Goal: Connect with others: Connect with other users

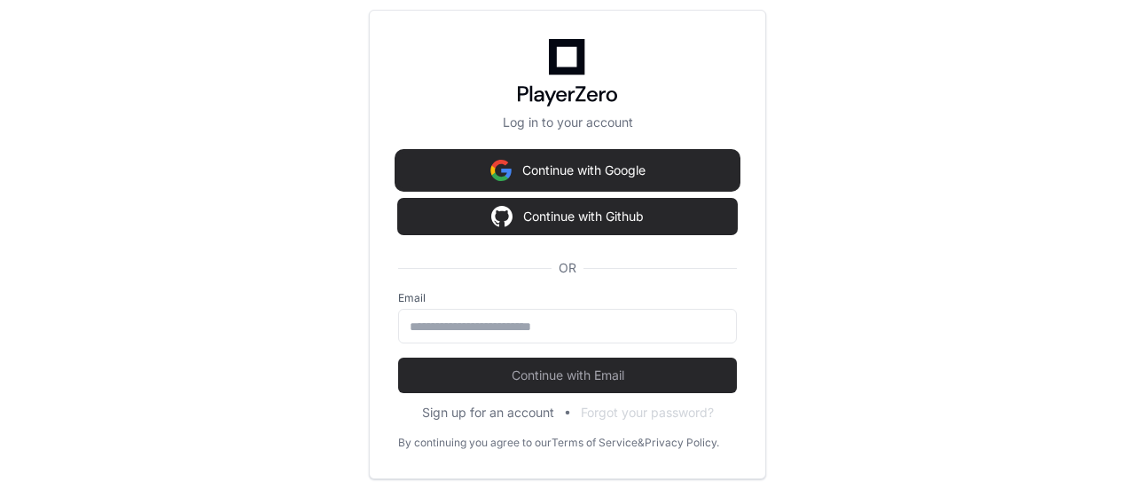
click at [585, 174] on button "Continue with Google" at bounding box center [567, 170] width 339 height 35
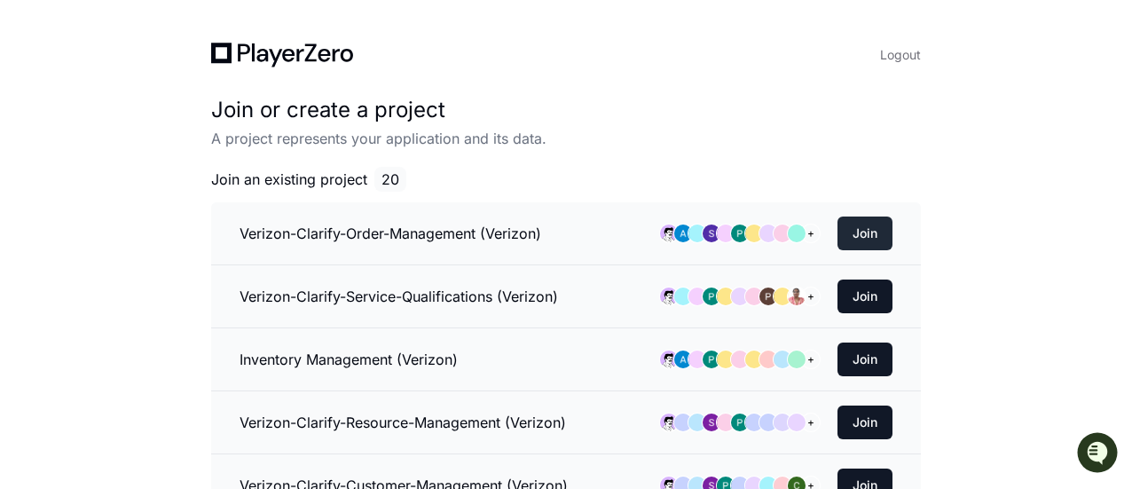
click at [865, 232] on button "Join" at bounding box center [864, 233] width 55 height 34
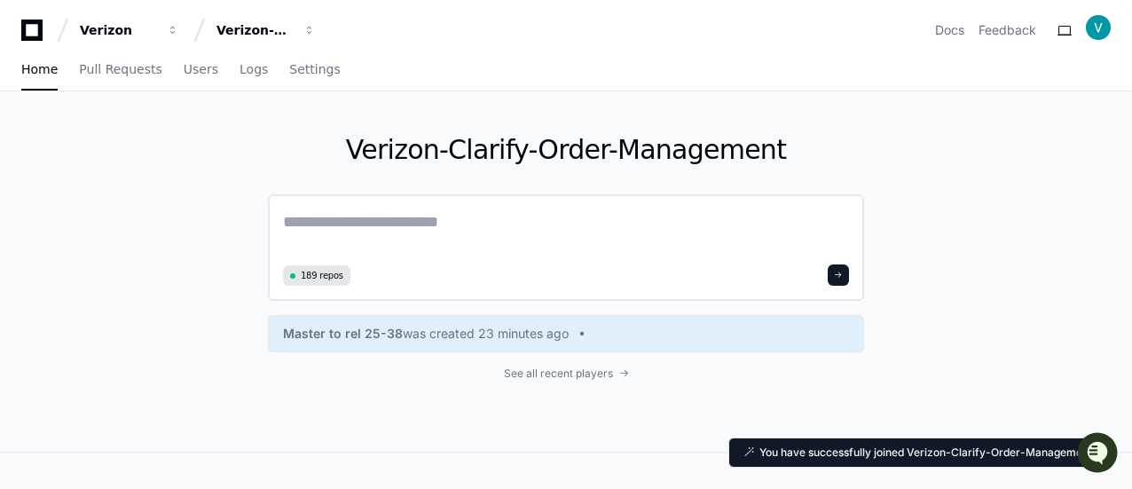
click at [595, 242] on textarea at bounding box center [566, 234] width 566 height 50
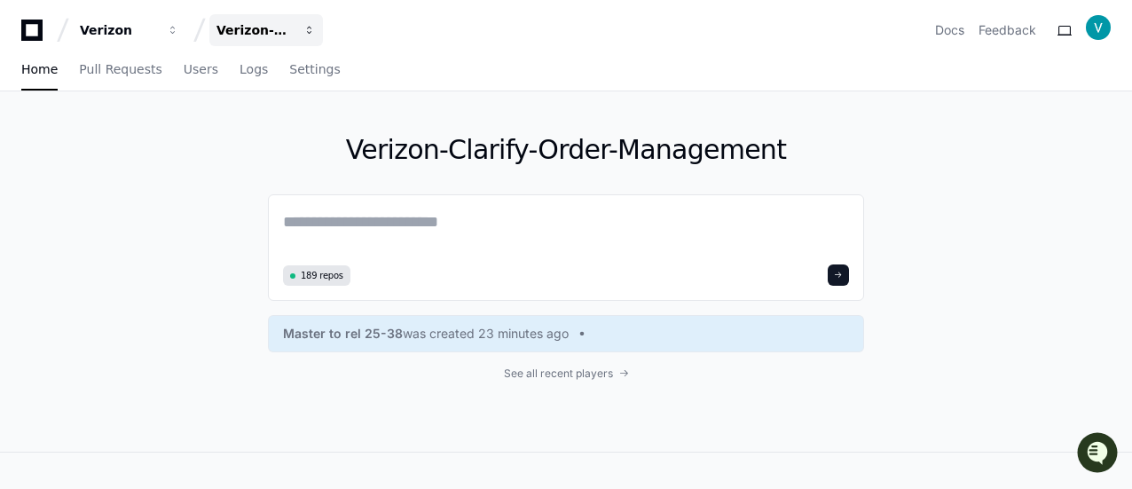
click at [156, 24] on div "Verizon-Clarify-Order-Management" at bounding box center [118, 30] width 76 height 18
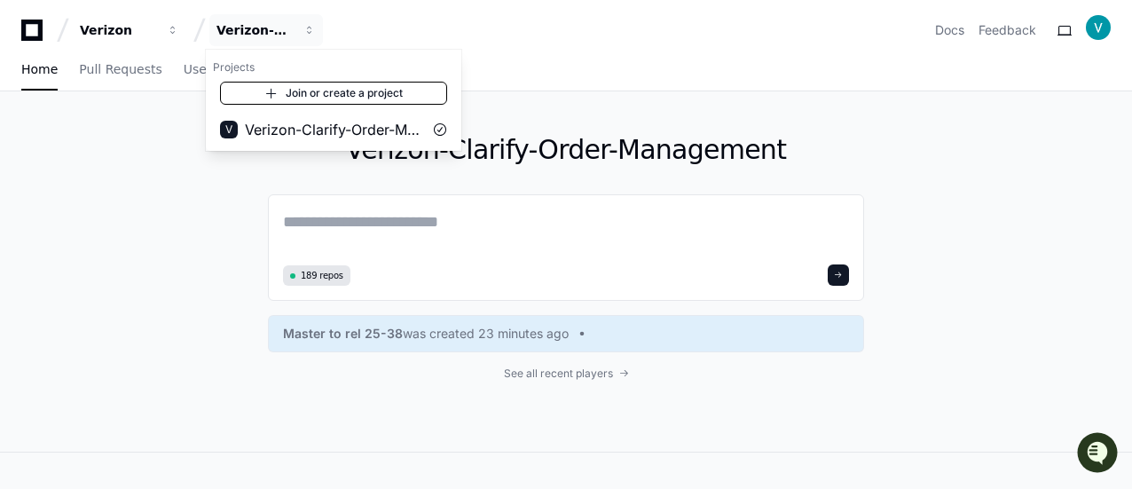
click at [321, 97] on link "Join or create a project" at bounding box center [333, 93] width 227 height 23
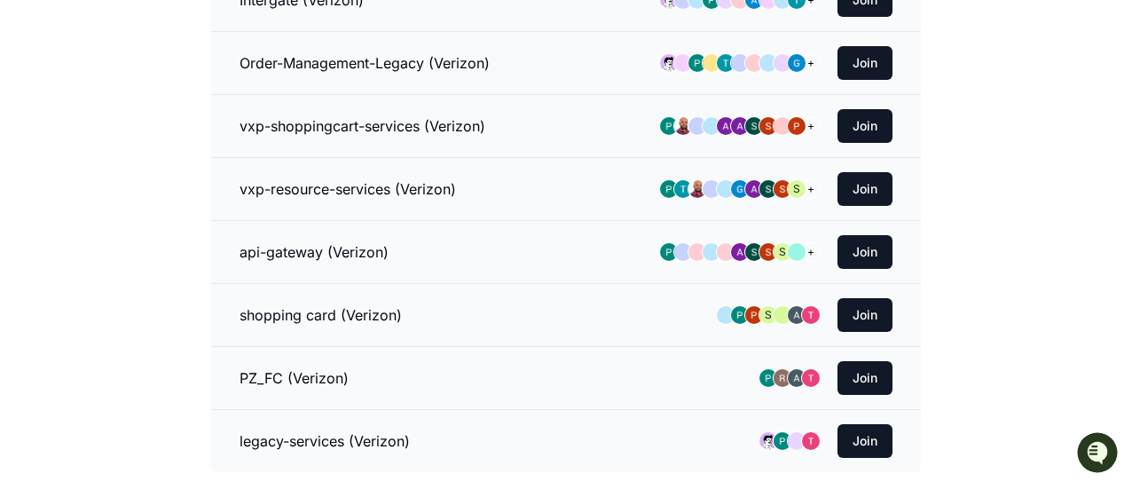
scroll to position [976, 0]
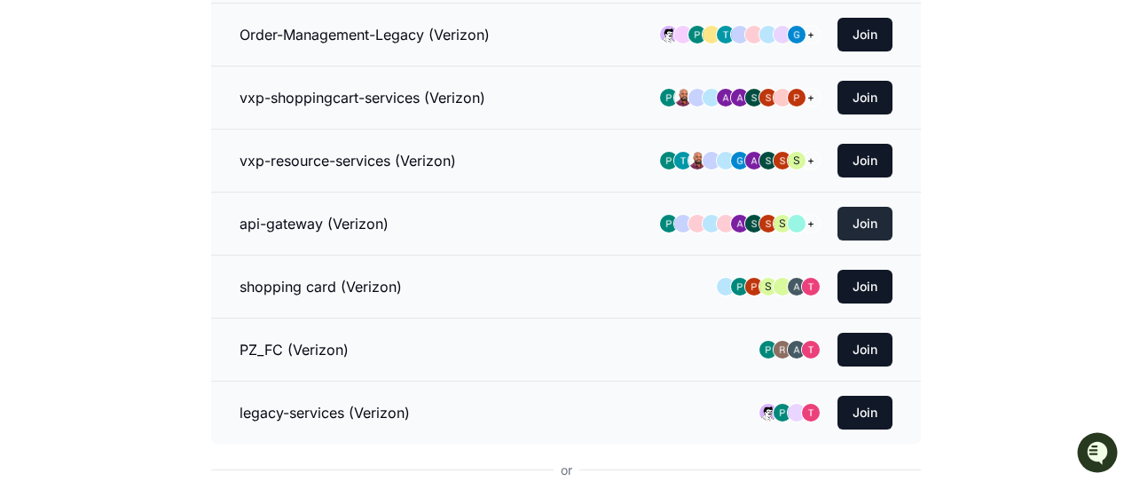
click at [856, 212] on button "Join" at bounding box center [864, 224] width 55 height 34
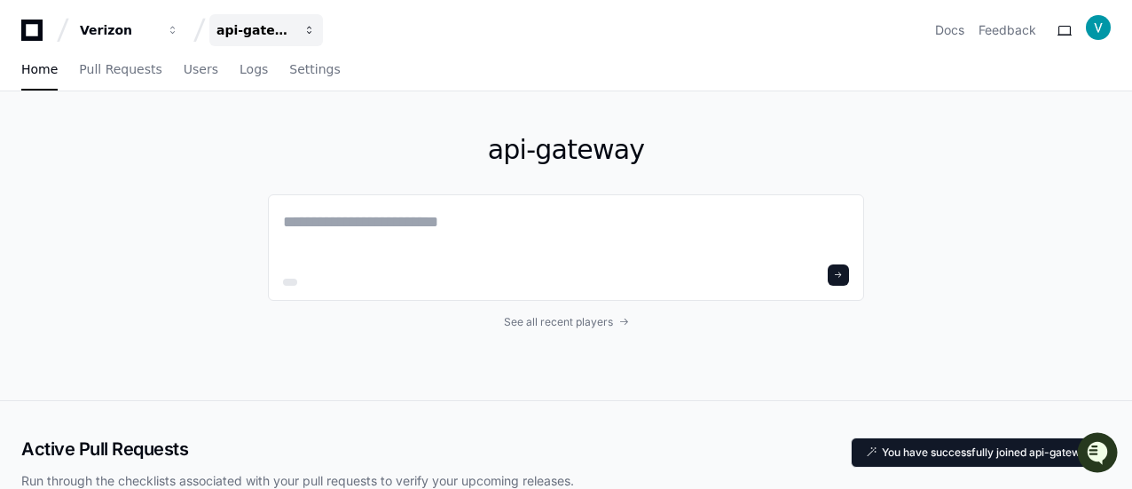
click at [156, 32] on div "api-gateway" at bounding box center [118, 30] width 76 height 18
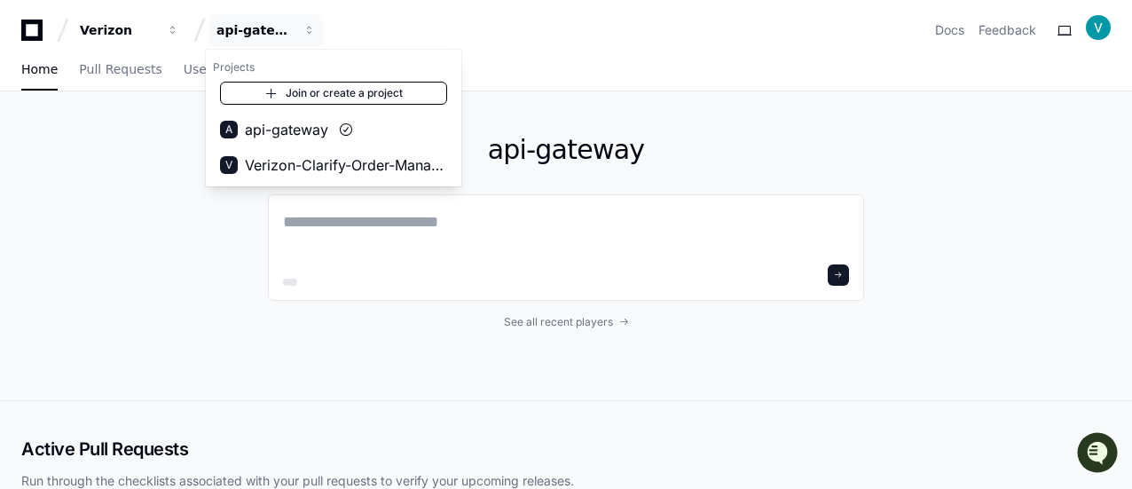
click at [283, 90] on link "Join or create a project" at bounding box center [333, 93] width 227 height 23
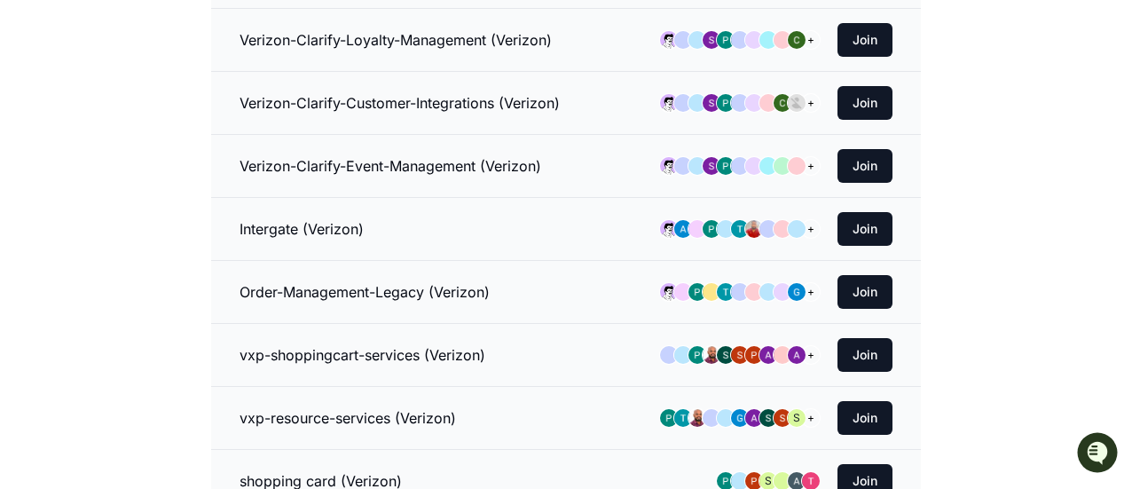
scroll to position [712, 0]
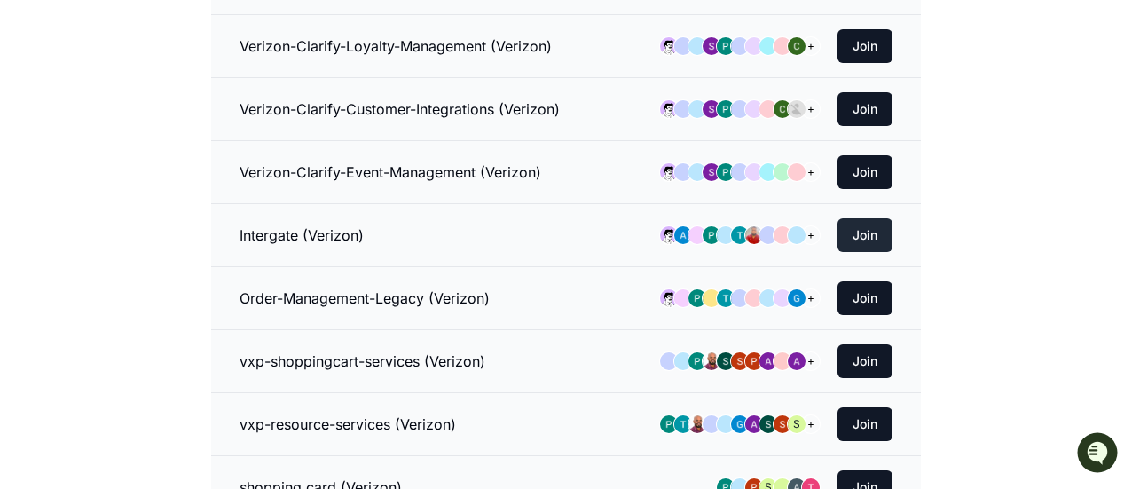
click at [846, 218] on button "Join" at bounding box center [864, 235] width 55 height 34
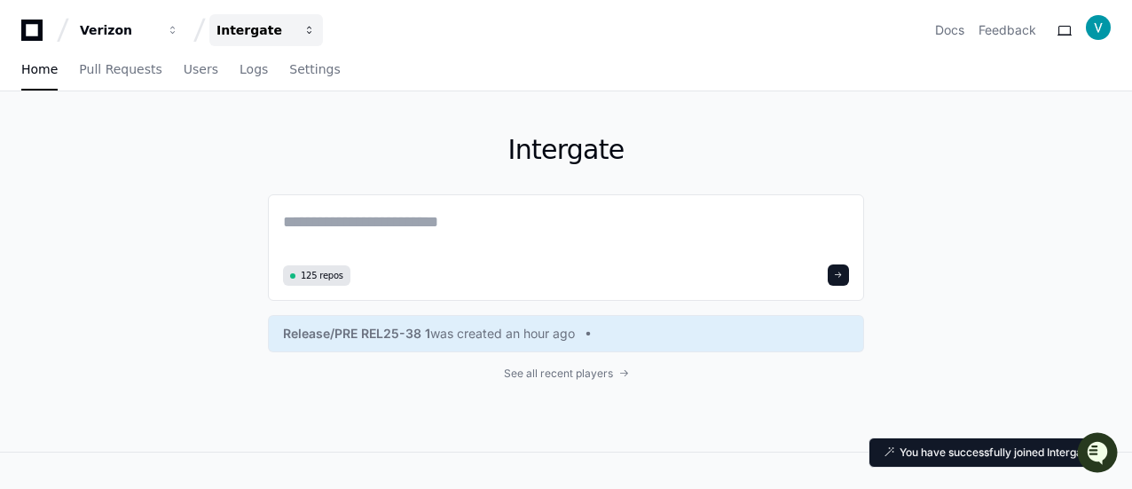
click at [156, 27] on div "Intergate" at bounding box center [118, 30] width 76 height 18
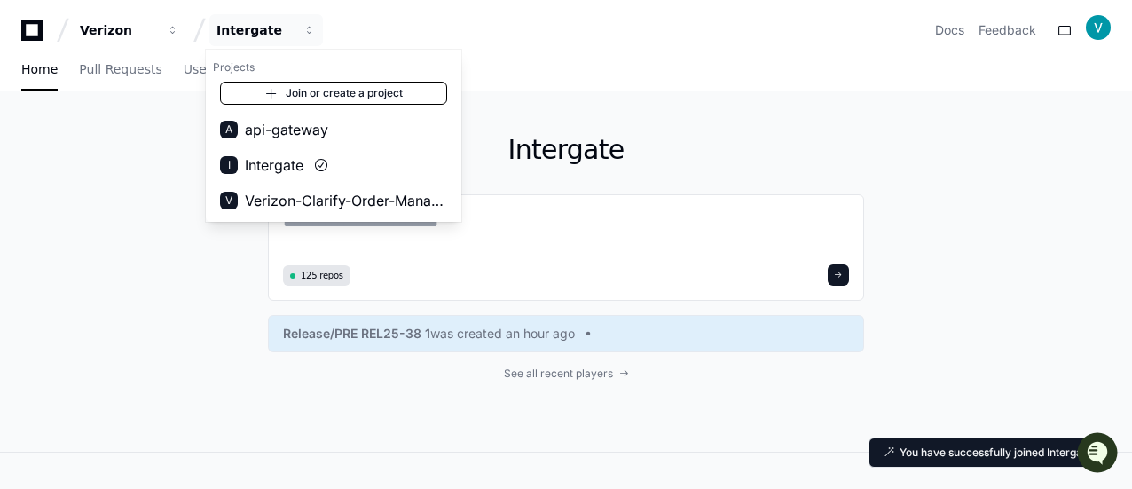
click at [277, 90] on span at bounding box center [271, 93] width 14 height 14
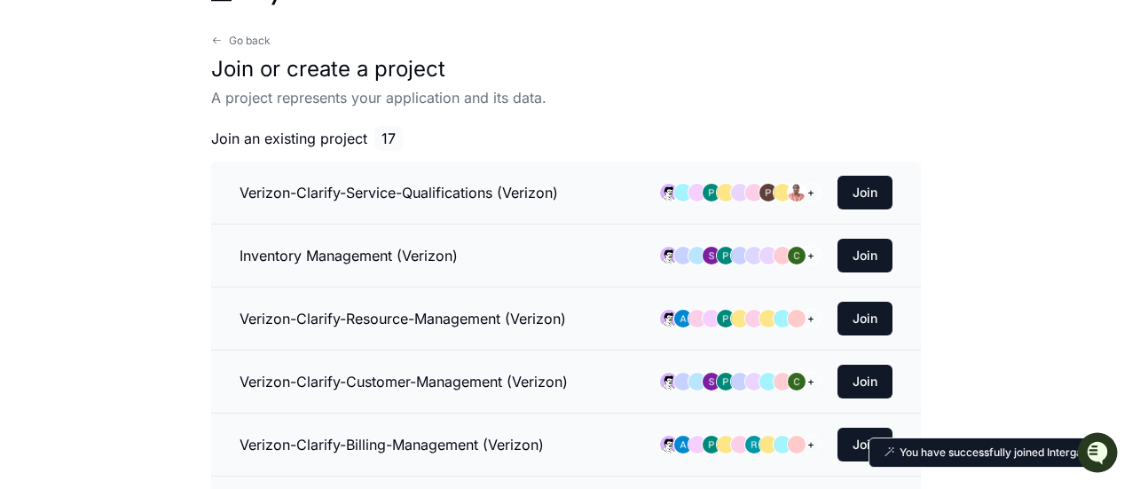
scroll to position [89, 0]
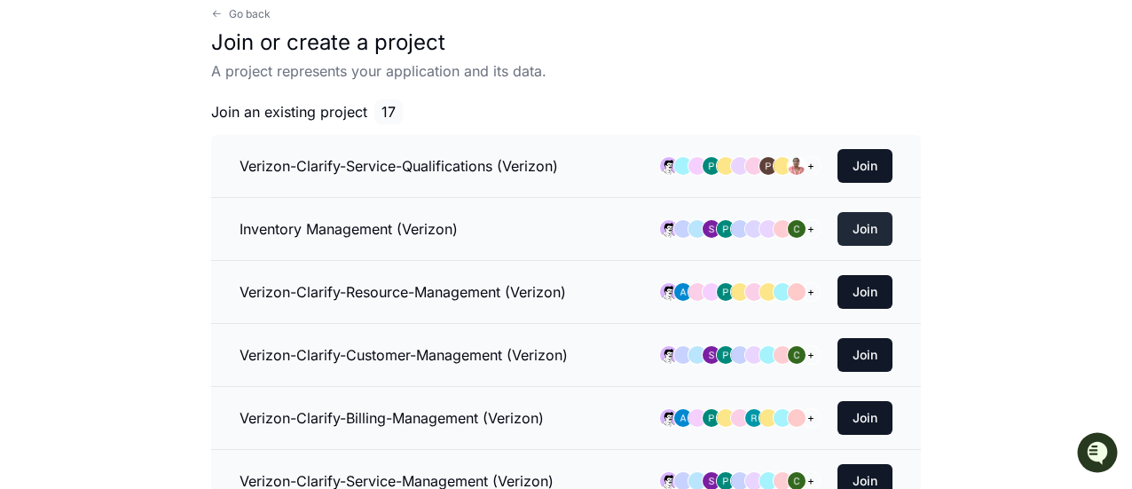
click at [890, 237] on button "Join" at bounding box center [864, 229] width 55 height 34
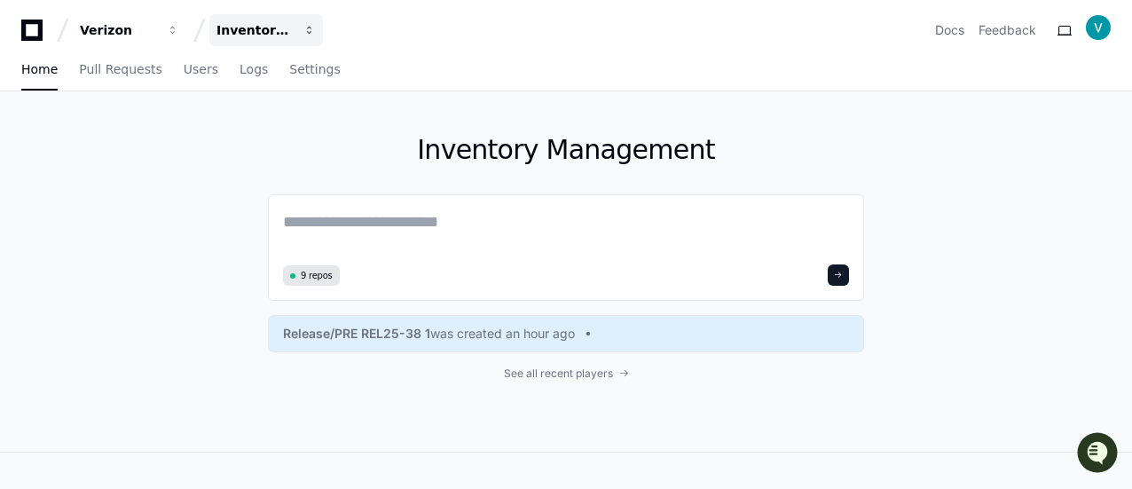
click at [156, 22] on div "Inventory Management" at bounding box center [118, 30] width 76 height 18
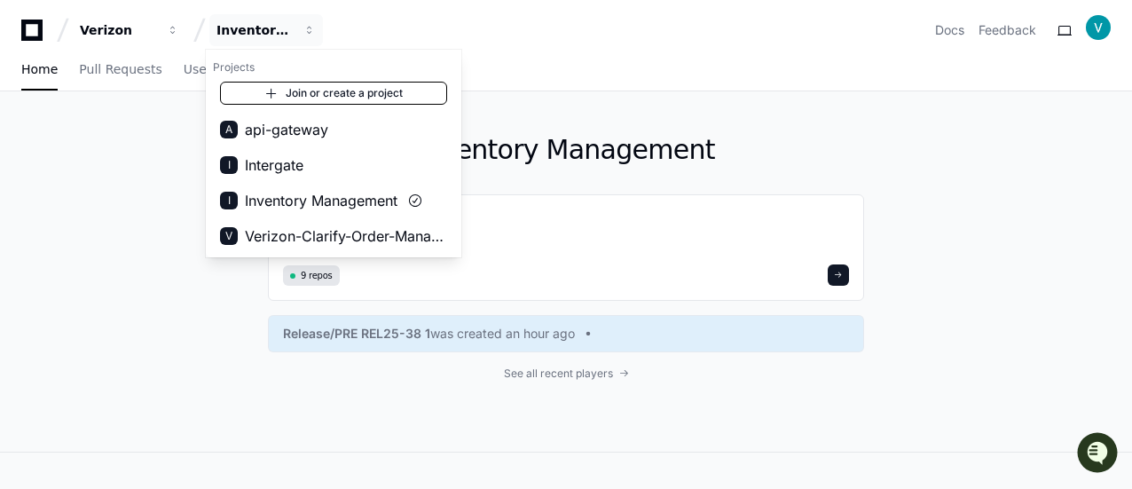
click at [275, 90] on span at bounding box center [271, 93] width 14 height 14
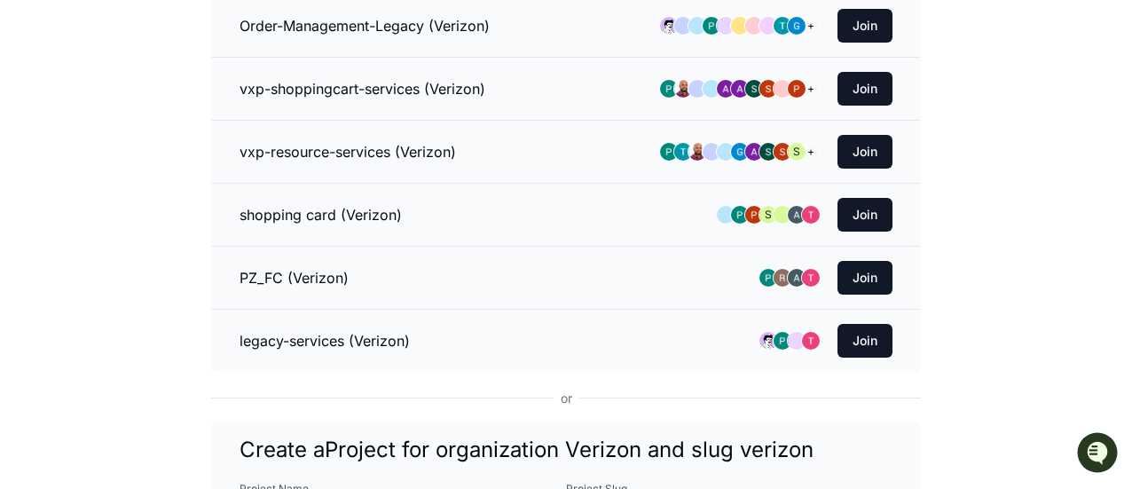
scroll to position [887, 0]
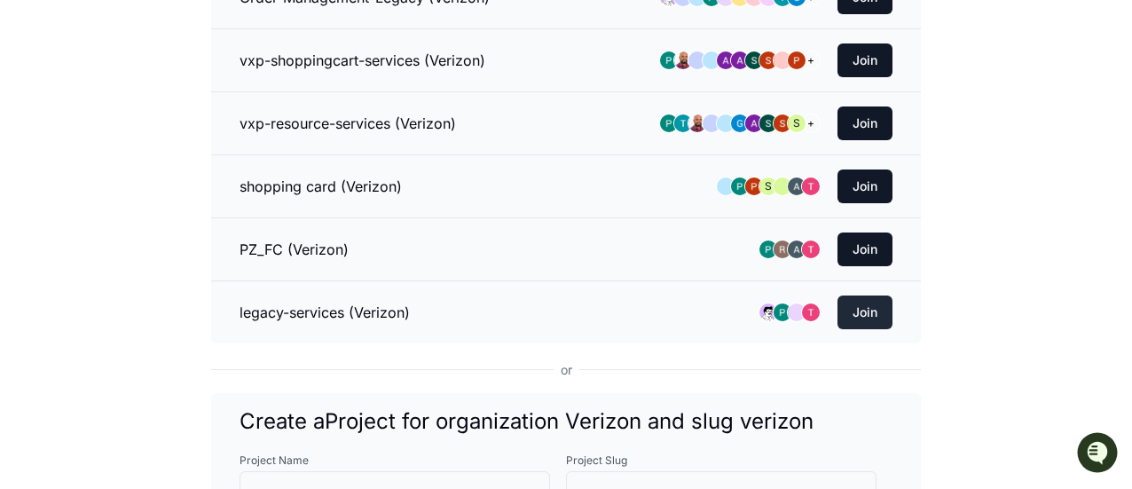
click at [862, 295] on button "Join" at bounding box center [864, 312] width 55 height 34
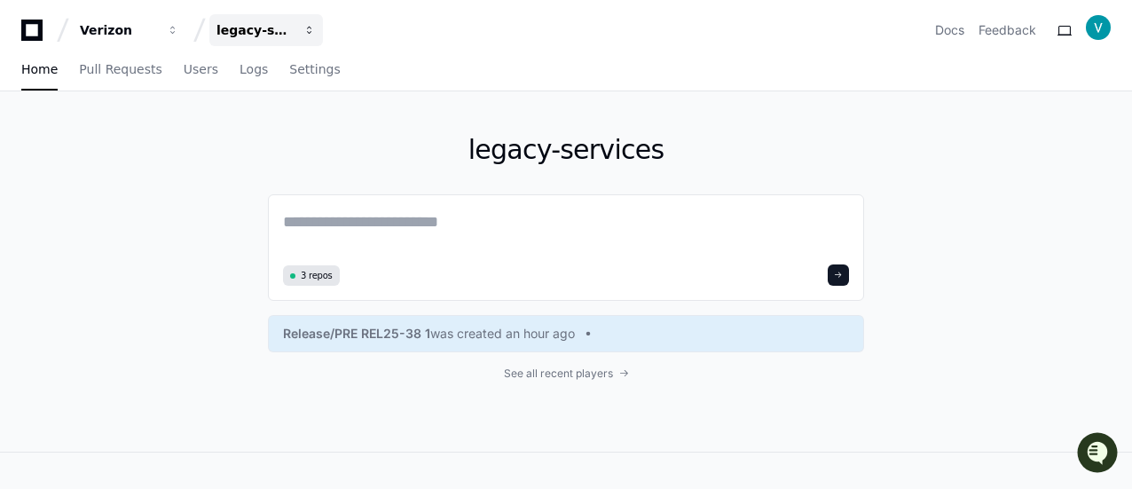
click at [156, 24] on div "legacy-services" at bounding box center [118, 30] width 76 height 18
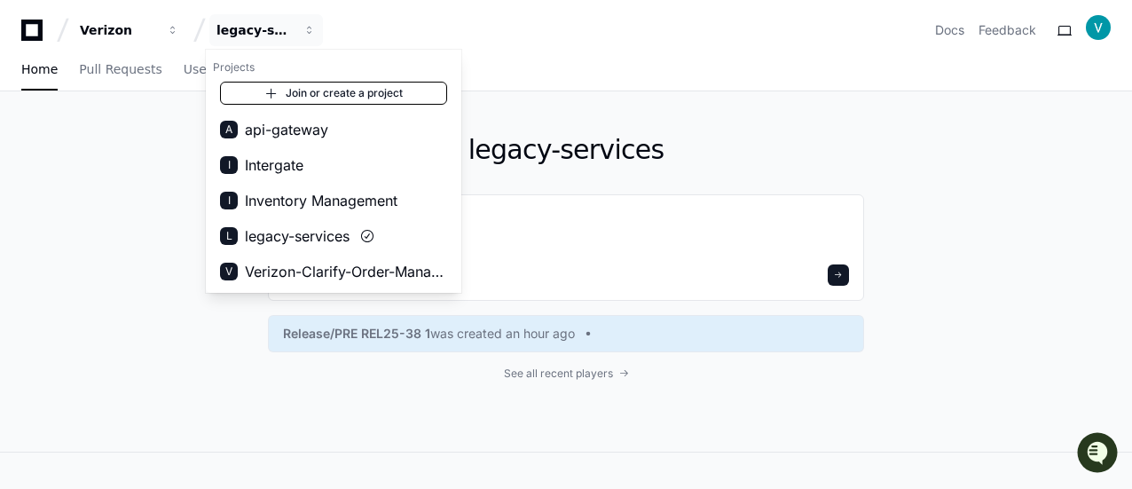
click at [280, 98] on link "Join or create a project" at bounding box center [333, 93] width 227 height 23
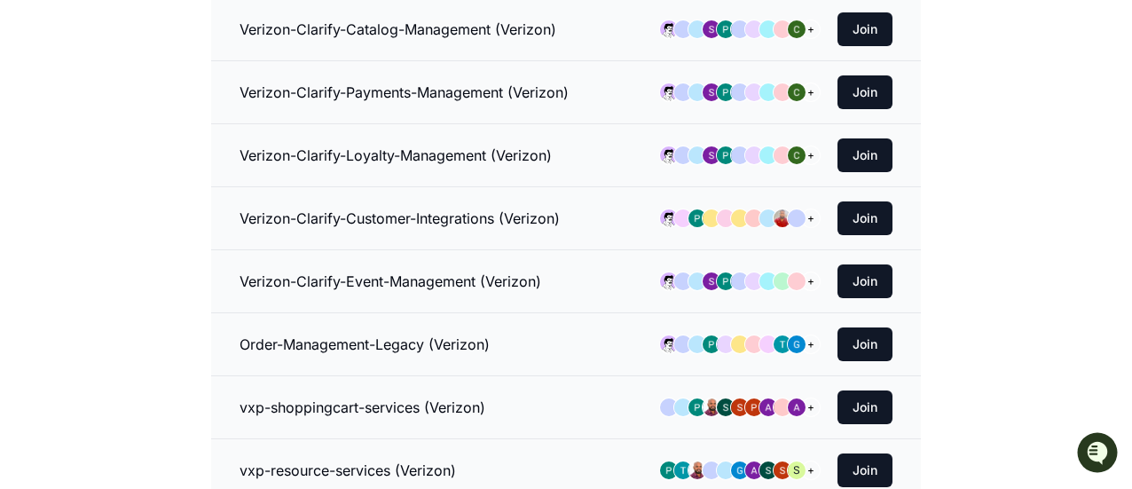
scroll to position [621, 0]
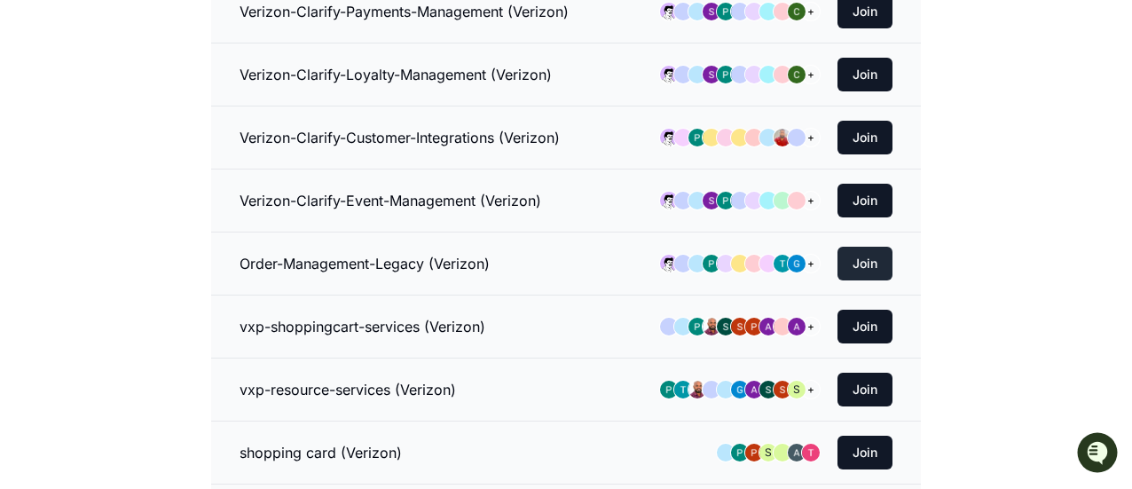
click at [883, 247] on button "Join" at bounding box center [864, 264] width 55 height 34
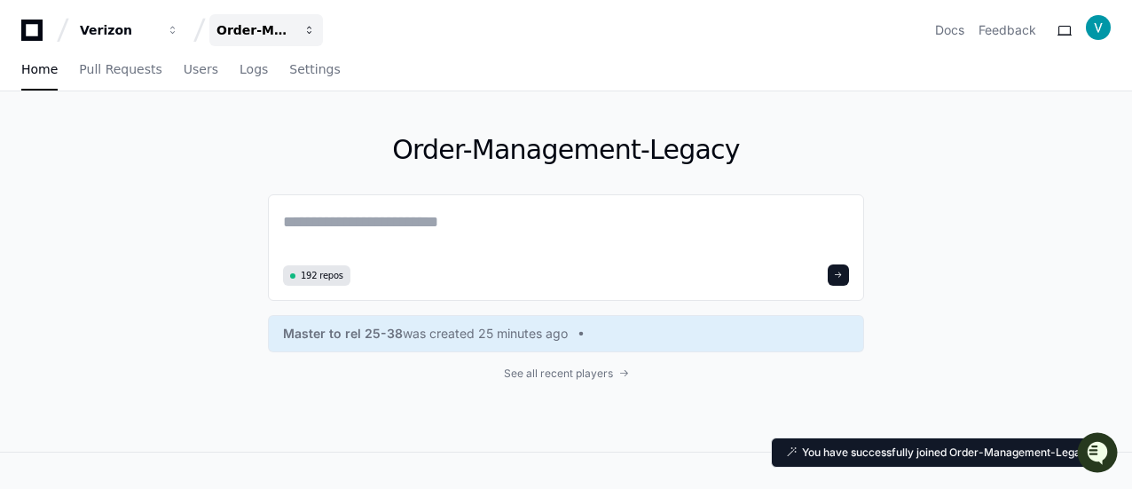
click at [156, 28] on div "Order-Management-Legacy" at bounding box center [118, 30] width 76 height 18
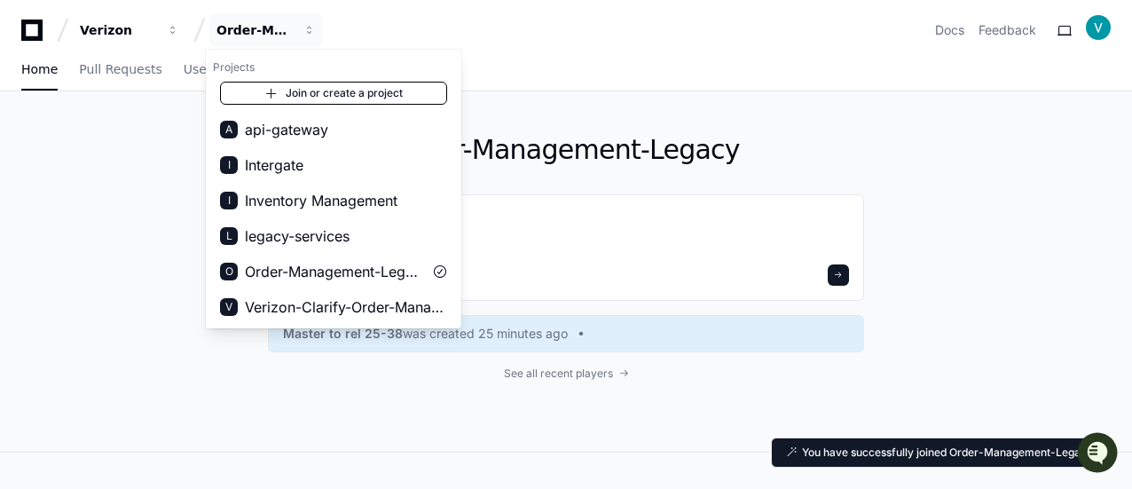
click at [265, 88] on span at bounding box center [271, 93] width 14 height 14
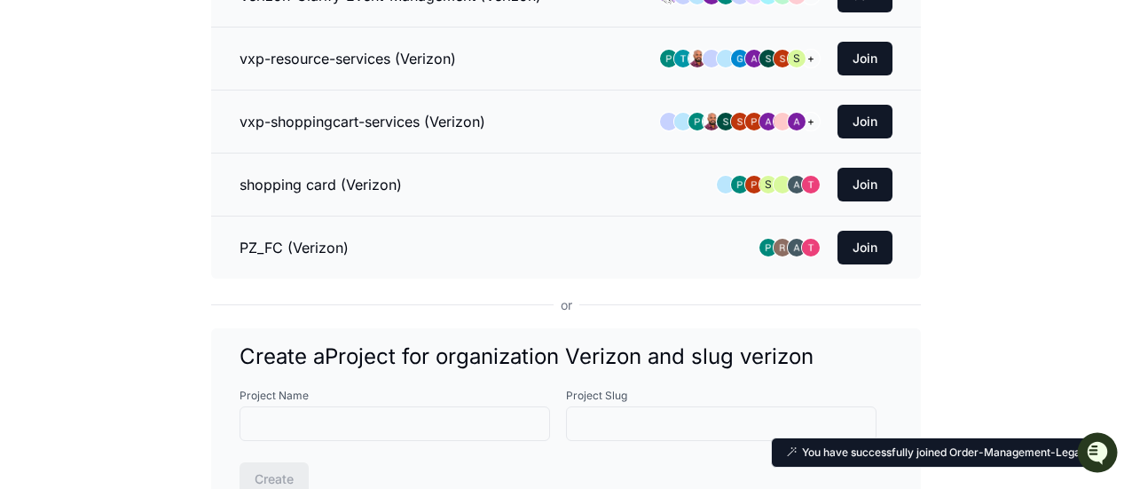
scroll to position [798, 0]
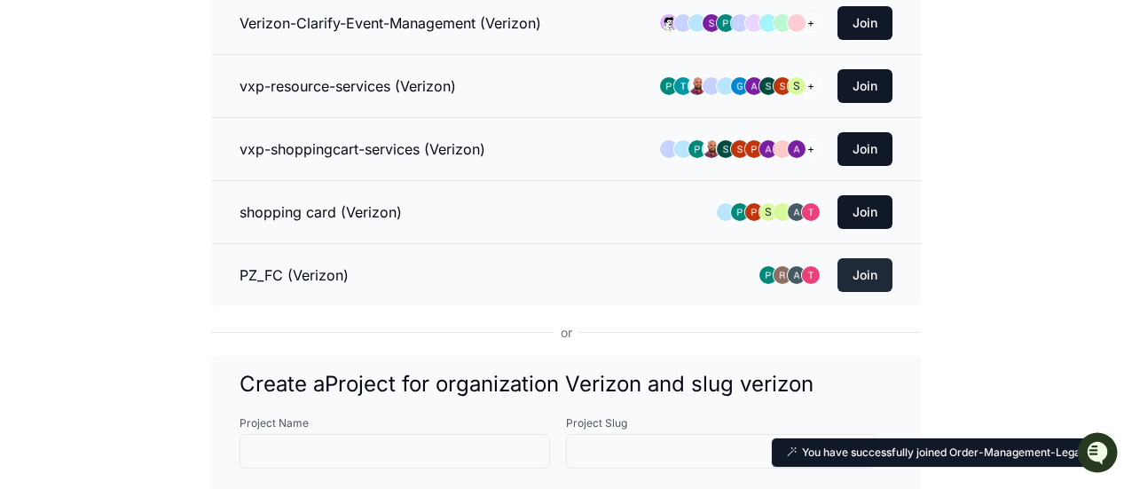
click at [872, 266] on button "Join" at bounding box center [864, 275] width 55 height 34
